Goal: Task Accomplishment & Management: Use online tool/utility

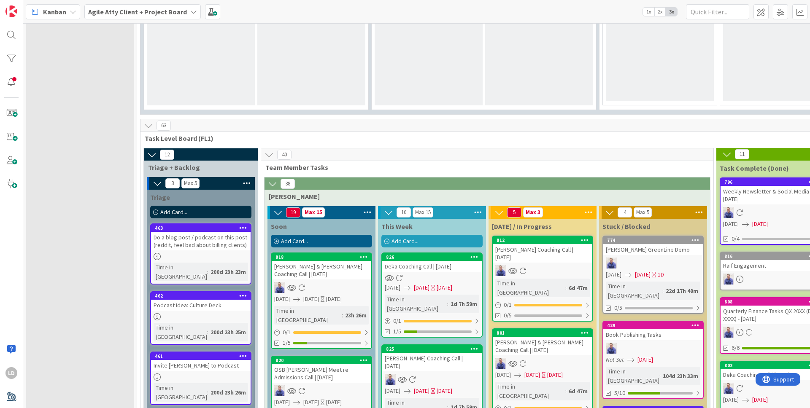
scroll to position [773, 0]
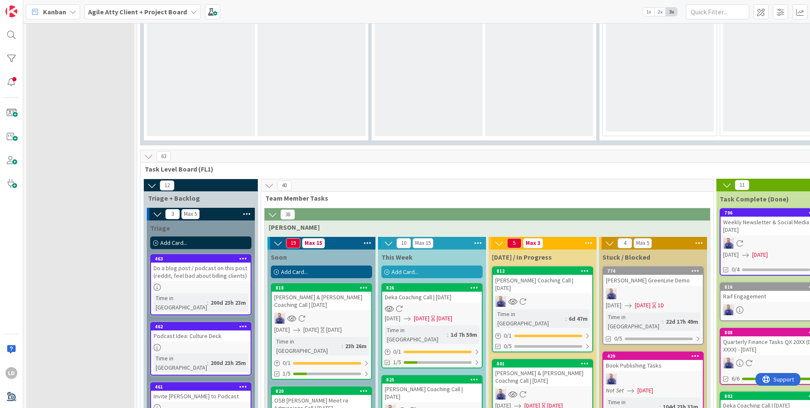
click at [377, 194] on span "Team Member Tasks" at bounding box center [483, 198] width 437 height 8
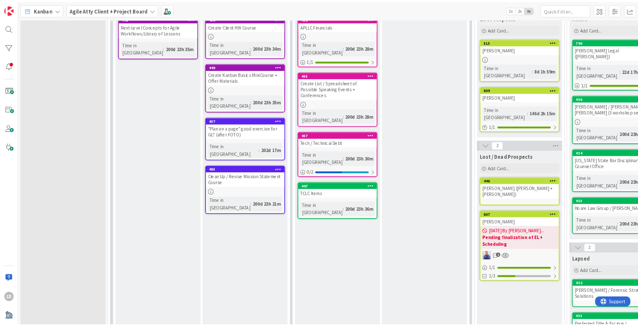
scroll to position [0, 0]
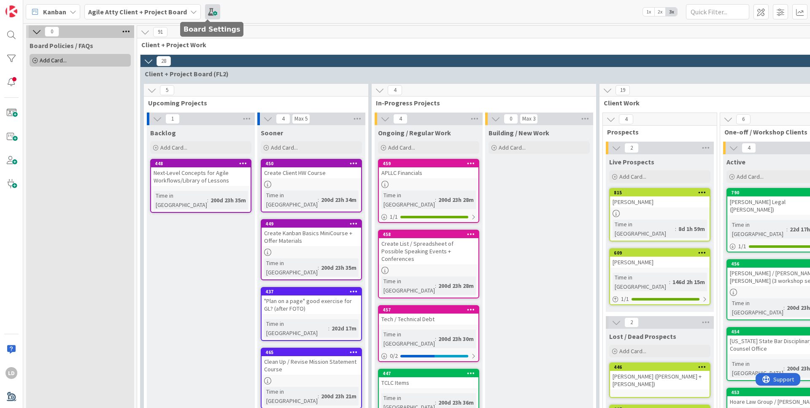
drag, startPoint x: 413, startPoint y: 347, endPoint x: 208, endPoint y: 12, distance: 392.9
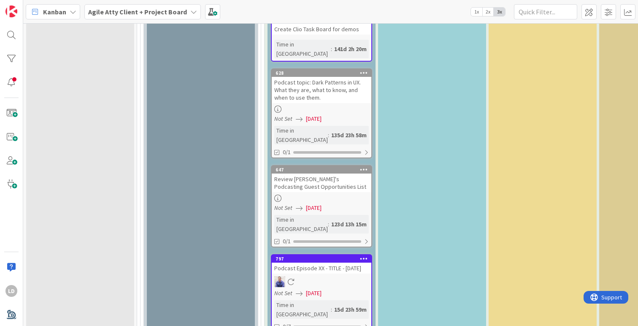
scroll to position [2307, 0]
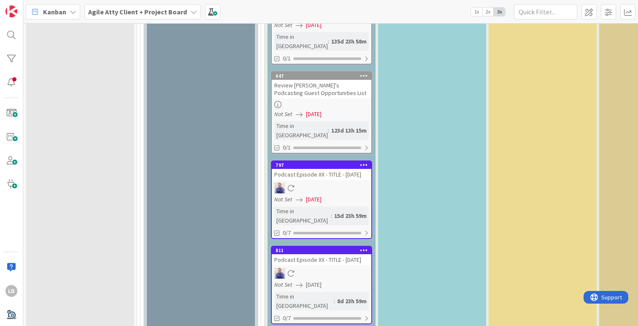
type textarea "B"
type textarea "x"
type textarea "Bi"
type textarea "x"
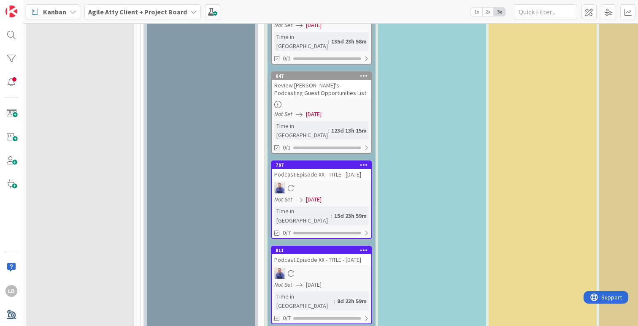
type textarea "Big"
type textarea "x"
type textarea "Bigh"
type textarea "x"
type textarea "Bigho"
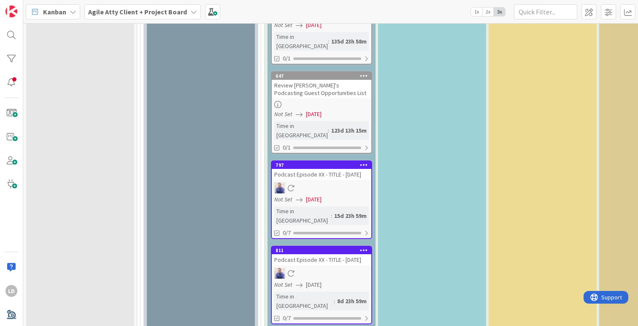
type textarea "x"
type textarea "Bighor"
type textarea "x"
type textarea "Bighorn"
type textarea "x"
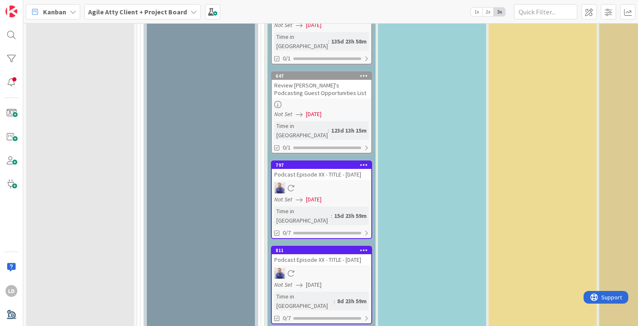
type textarea "Bighorn"
type textarea "x"
type textarea "Bighorn R"
type textarea "x"
type textarea "Bighorn Re"
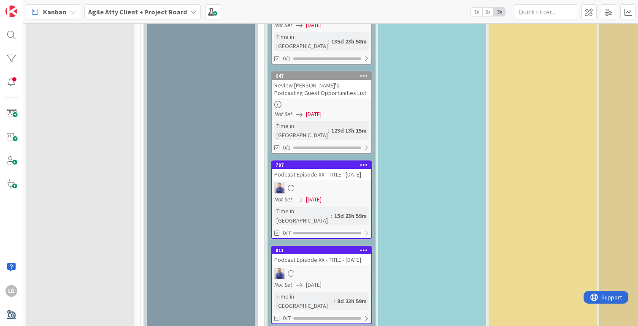
type textarea "x"
type textarea "Bighorn Resc"
type textarea "x"
type textarea "Bighorn [PERSON_NAME]"
type textarea "x"
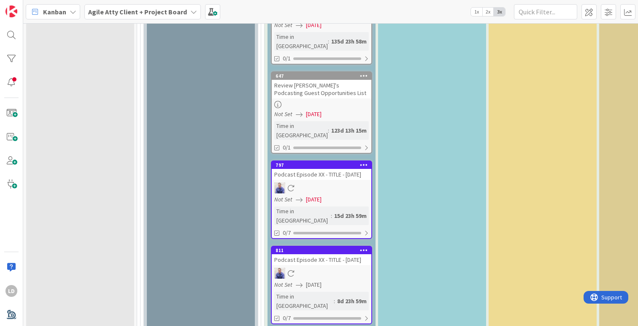
type textarea "Bighorn Resche"
type textarea "x"
type textarea "Bighorn Resched"
type textarea "x"
type textarea "Bighorn Reschedu"
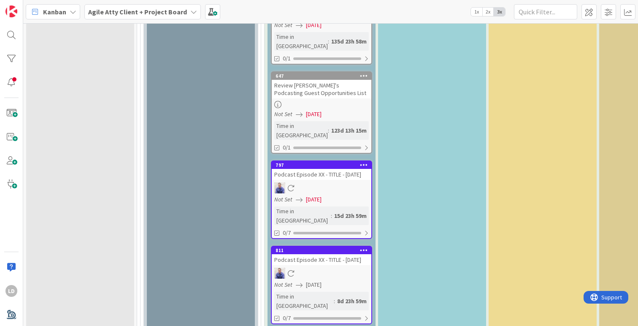
type textarea "x"
type textarea "Bighorn Reschedul"
type textarea "x"
type textarea "Bighorn Rescheduli"
type textarea "x"
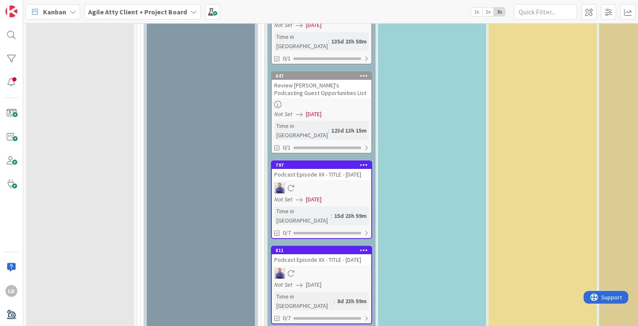
type textarea "Bighorn Reschedulin"
type textarea "x"
type textarea "Bighorn Rescheduling"
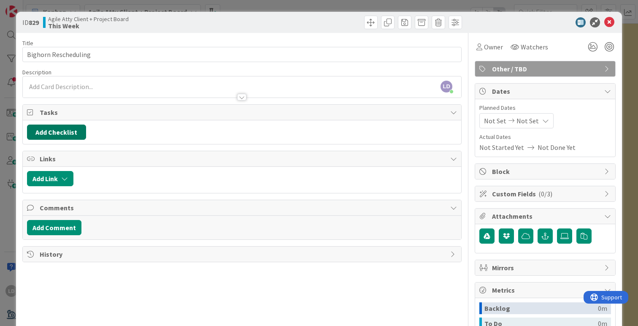
click at [59, 129] on button "Add Checklist" at bounding box center [56, 131] width 59 height 15
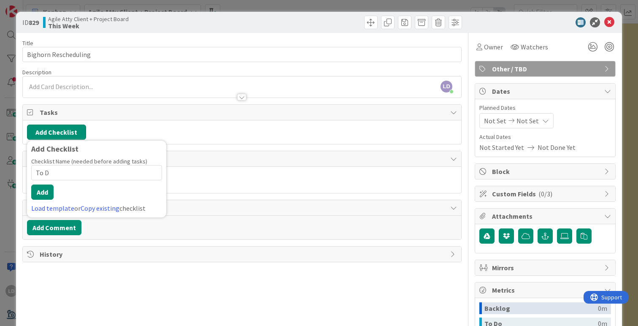
type input "To Do"
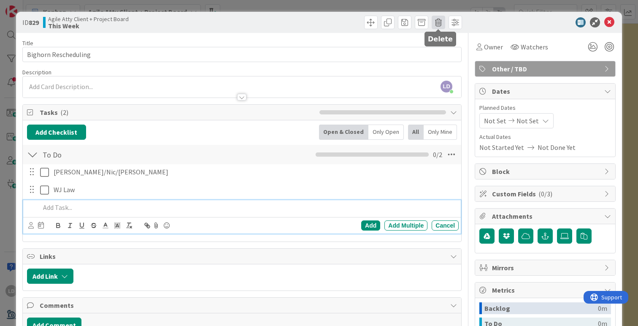
click at [436, 22] on span at bounding box center [437, 22] width 13 height 13
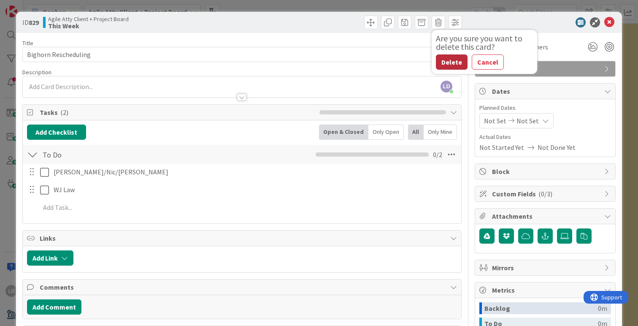
click at [450, 57] on button "Delete" at bounding box center [452, 61] width 32 height 15
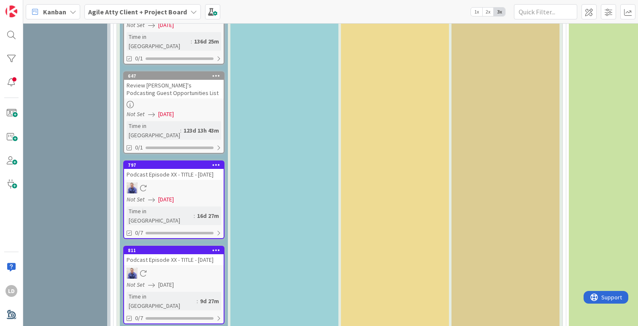
scroll to position [2307, 177]
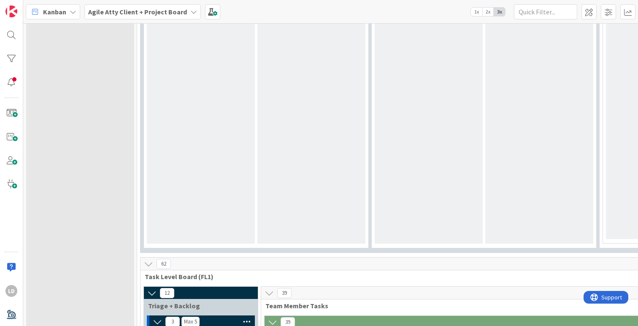
scroll to position [0, 0]
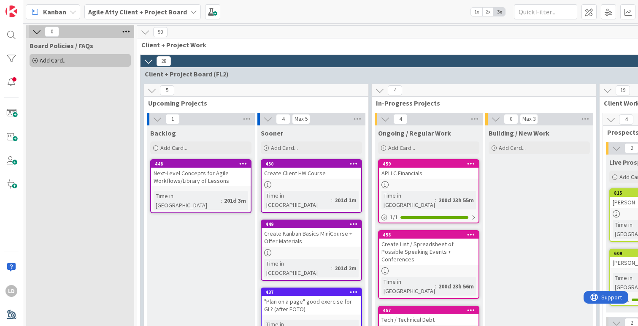
drag, startPoint x: 286, startPoint y: 232, endPoint x: 65, endPoint y: 1, distance: 320.3
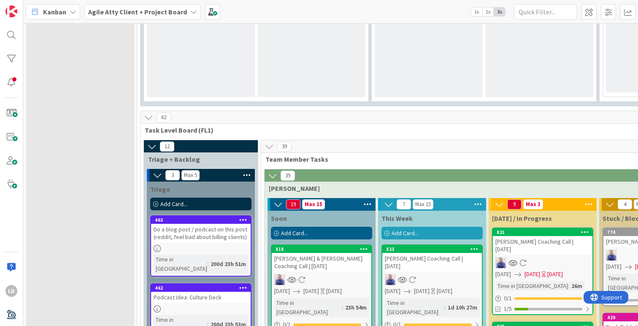
scroll to position [814, 0]
